Goal: Communication & Community: Answer question/provide support

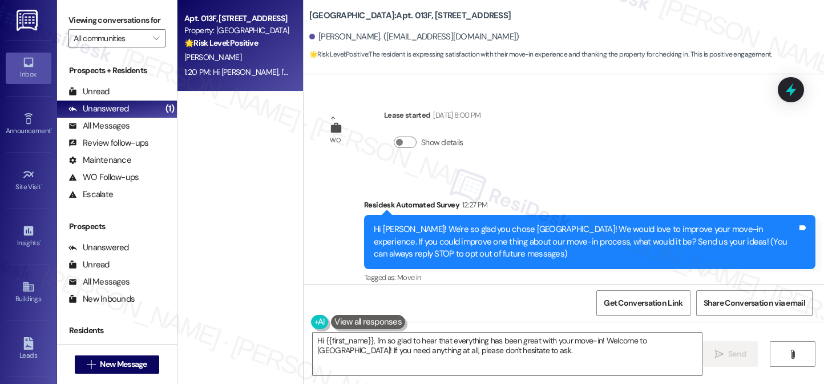
scroll to position [142, 0]
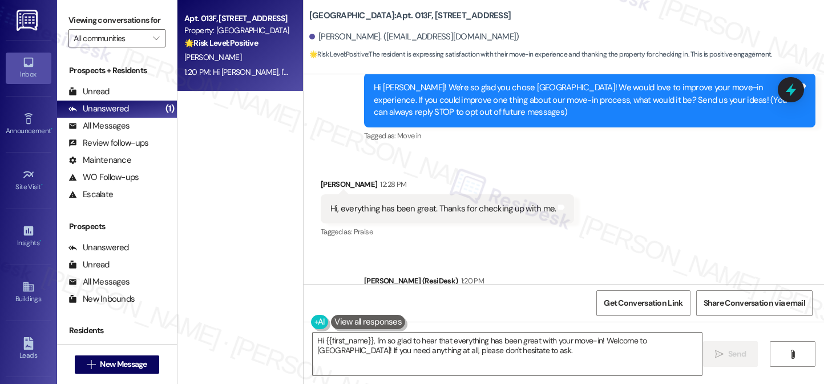
click at [420, 209] on div "Hi, everything has been great. Thanks for checking up with me." at bounding box center [443, 209] width 226 height 12
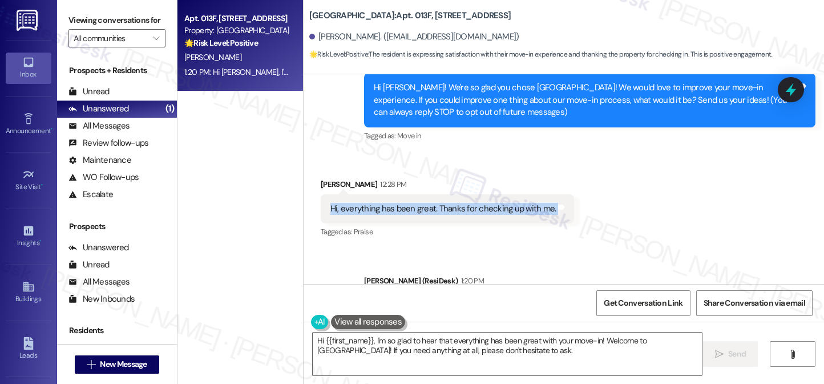
click at [420, 209] on div "Hi, everything has been great. Thanks for checking up with me." at bounding box center [443, 209] width 226 height 12
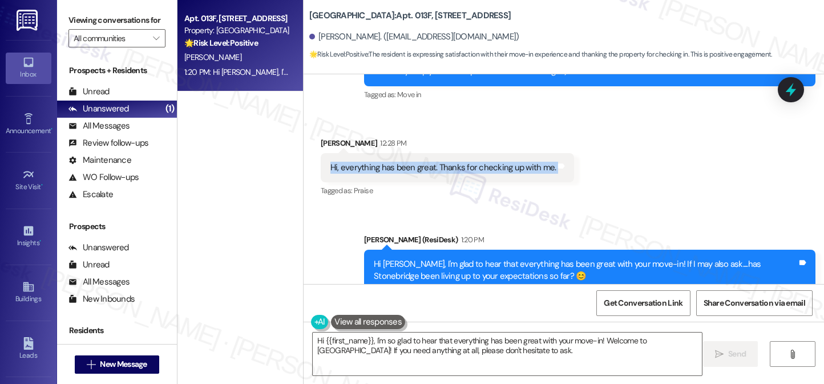
scroll to position [215, 0]
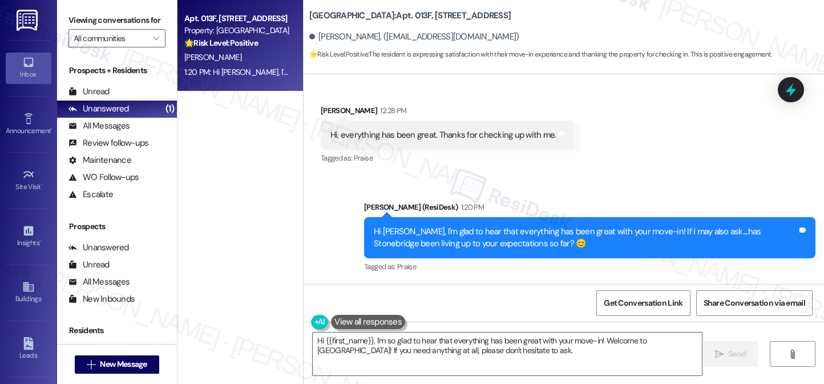
click at [423, 235] on div "Hi [PERSON_NAME], I'm glad to hear that everything has been great with your mov…" at bounding box center [585, 237] width 423 height 25
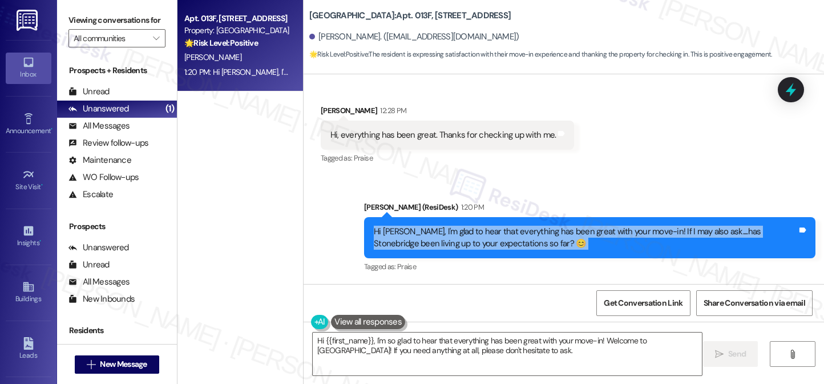
click at [423, 235] on div "Hi [PERSON_NAME], I'm glad to hear that everything has been great with your mov…" at bounding box center [585, 237] width 423 height 25
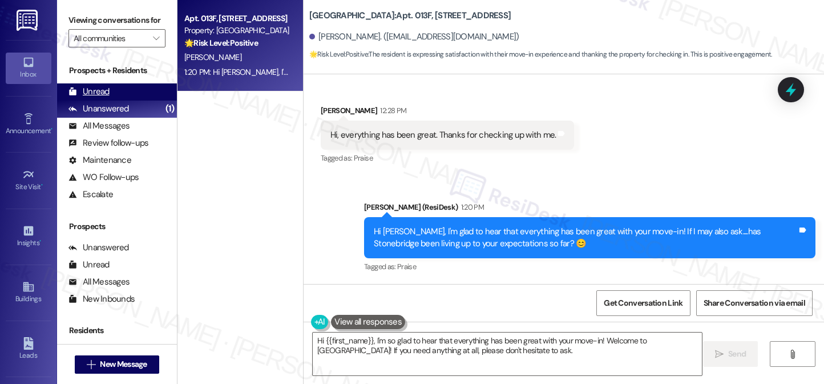
click at [88, 98] on div "Unread" at bounding box center [88, 92] width 41 height 12
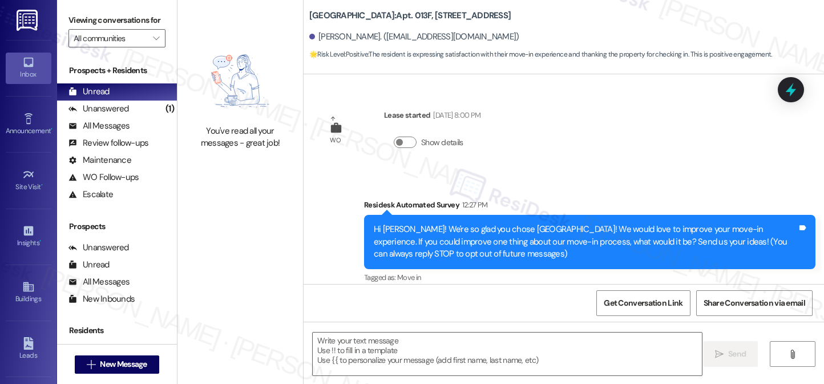
scroll to position [106, 0]
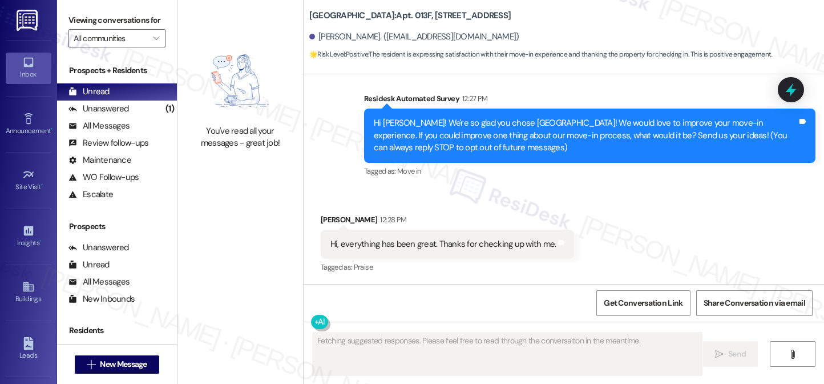
click at [436, 247] on div "Hi, everything has been great. Thanks for checking up with me." at bounding box center [443, 244] width 226 height 12
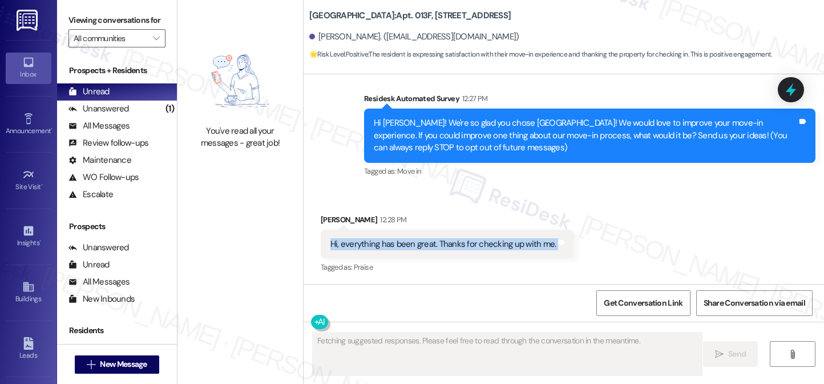
click at [436, 247] on div "Hi, everything has been great. Thanks for checking up with me." at bounding box center [443, 244] width 226 height 12
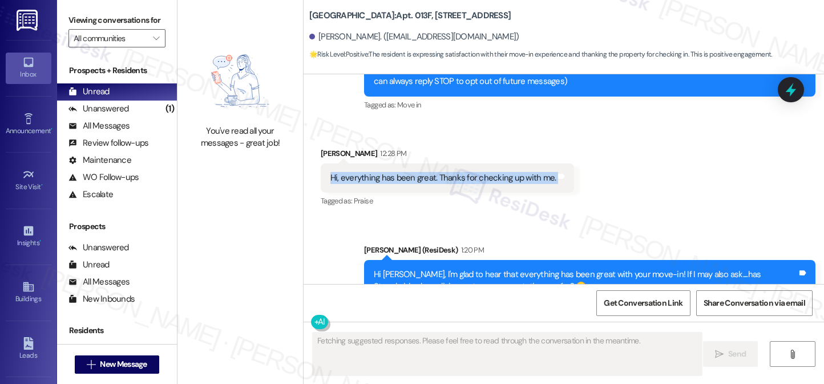
scroll to position [215, 0]
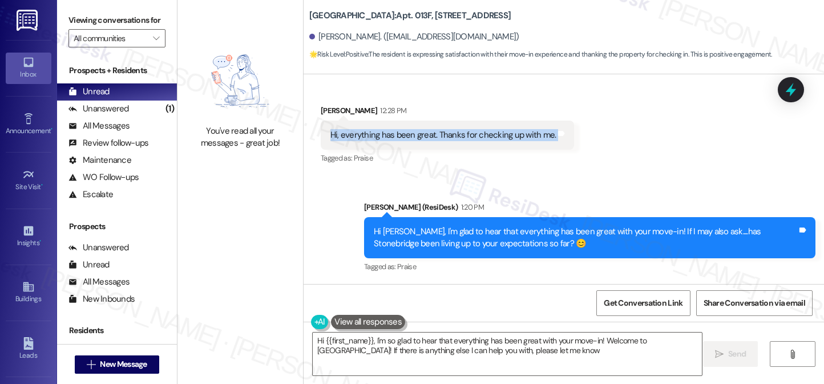
type textarea "Hi {{first_name}}, I'm so glad to hear that everything has been great with your…"
click at [447, 236] on div "Hi [PERSON_NAME], I'm glad to hear that everything has been great with your mov…" at bounding box center [585, 237] width 423 height 25
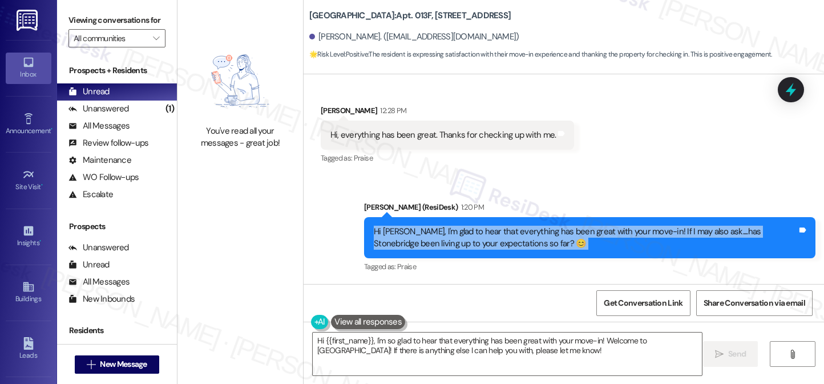
click at [447, 236] on div "Hi [PERSON_NAME], I'm glad to hear that everything has been great with your mov…" at bounding box center [585, 237] width 423 height 25
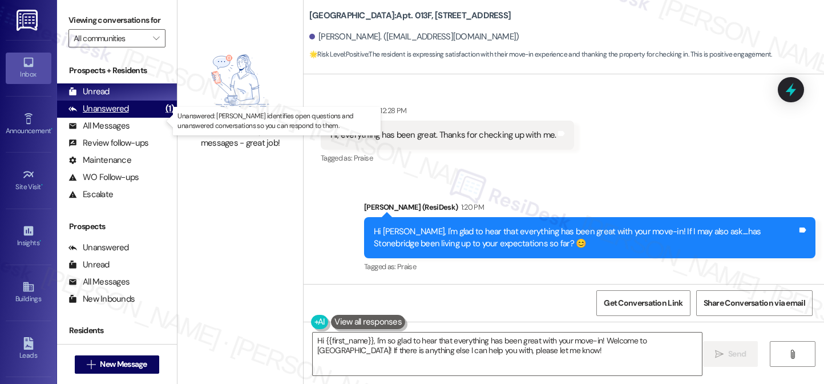
click at [122, 115] on div "Unanswered" at bounding box center [98, 109] width 60 height 12
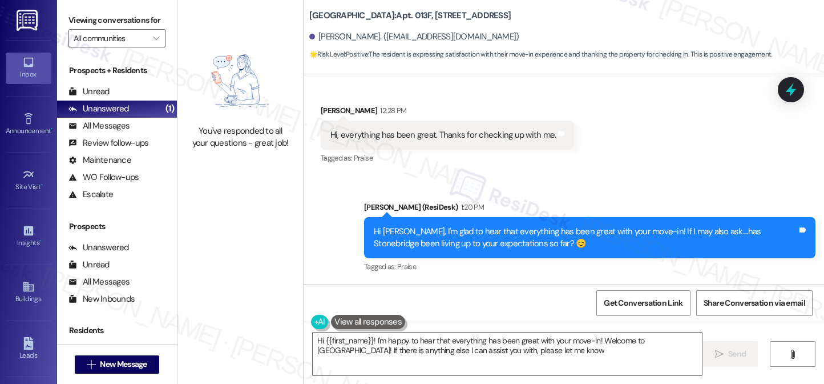
type textarea "Hi {{first_name}}! I'm happy to hear that everything has been great with your m…"
